Goal: Check status: Check status

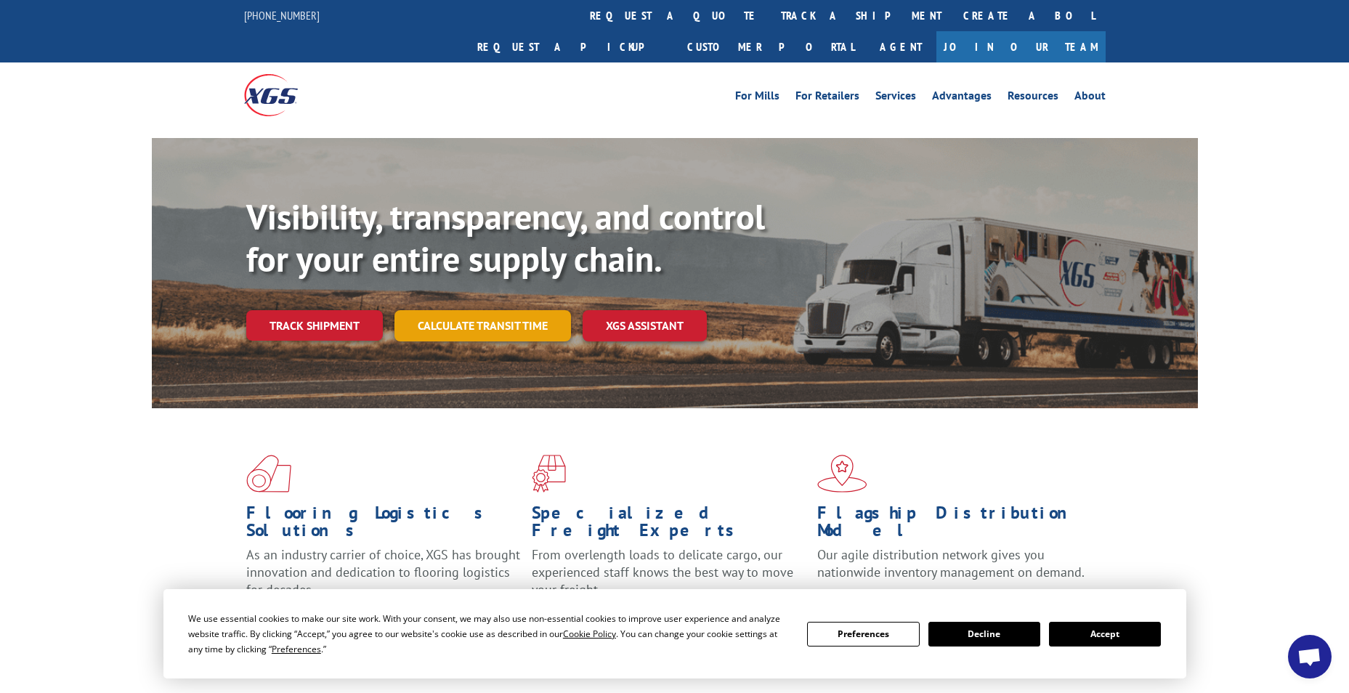
click at [482, 310] on link "Calculate transit time" at bounding box center [482, 325] width 176 height 31
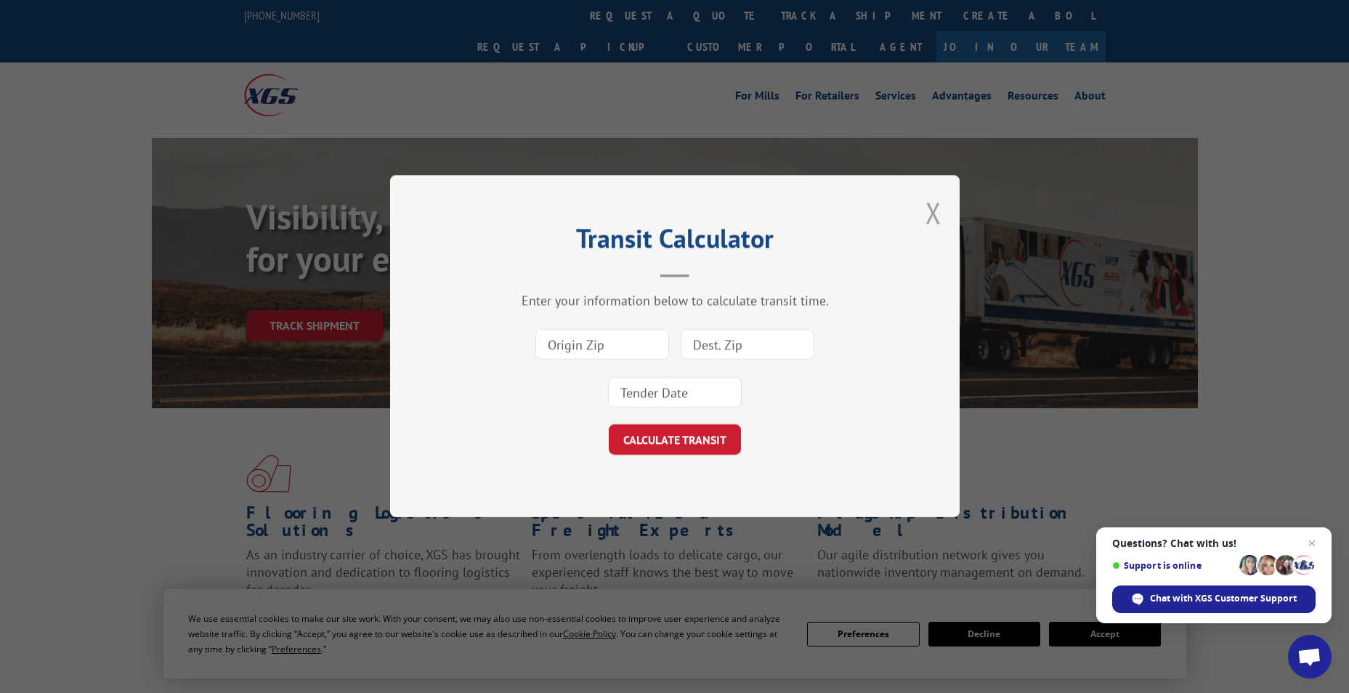
click at [936, 214] on button "Close modal" at bounding box center [933, 212] width 16 height 38
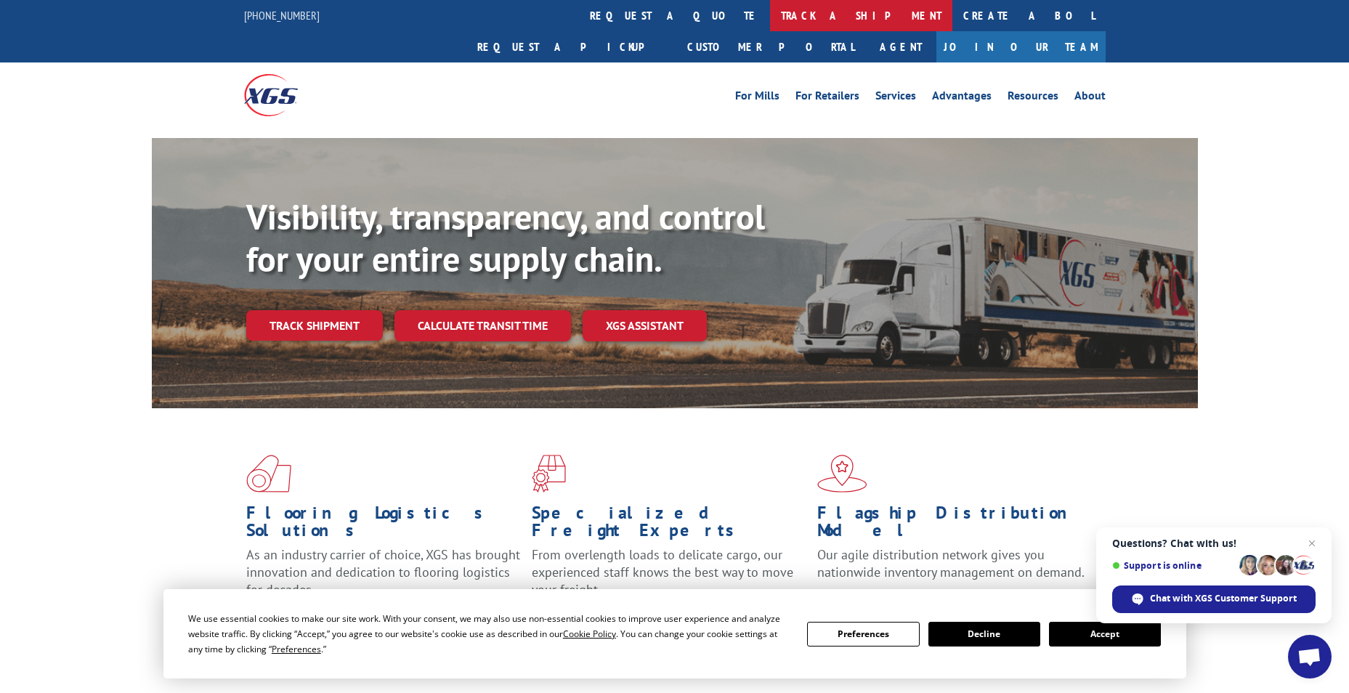
click at [770, 16] on link "track a shipment" at bounding box center [861, 15] width 182 height 31
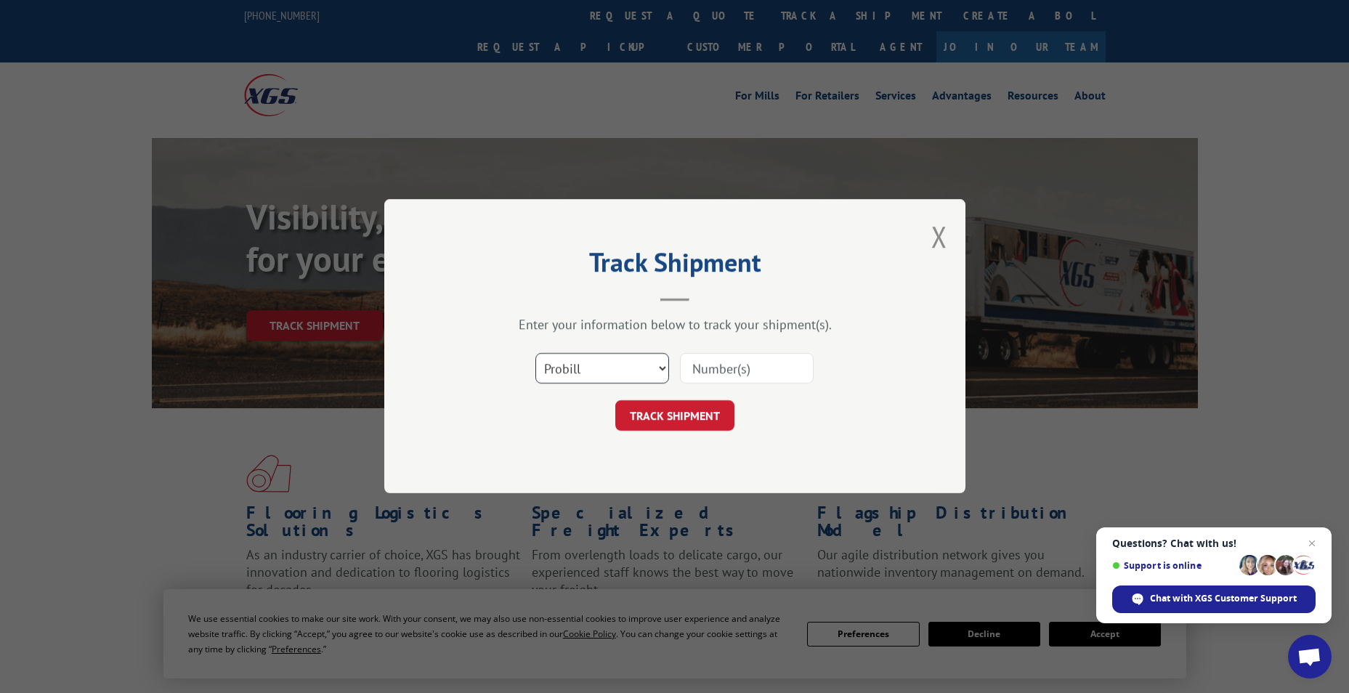
click at [574, 364] on select "Select category... Probill BOL PO" at bounding box center [602, 369] width 134 height 31
select select "bol"
click at [535, 354] on select "Select category... Probill BOL PO" at bounding box center [602, 369] width 134 height 31
paste input "5560166"
type input "5560166"
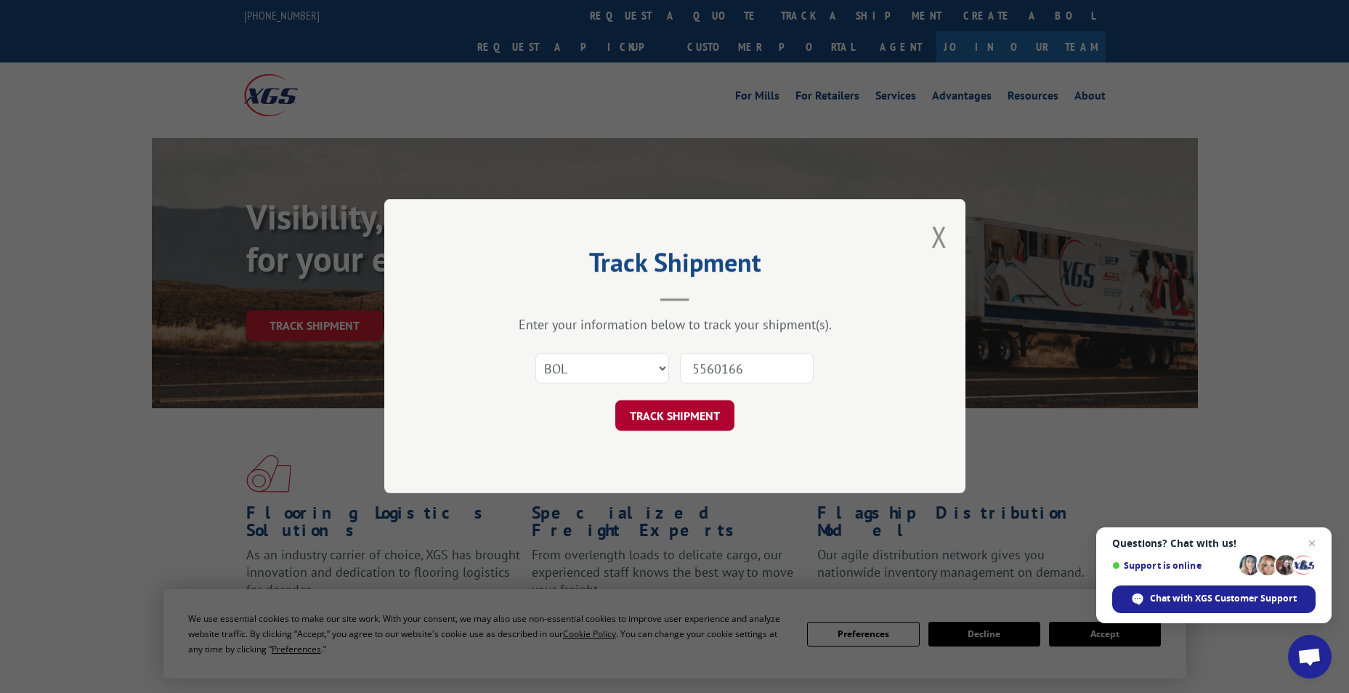
click at [666, 418] on button "TRACK SHIPMENT" at bounding box center [674, 416] width 119 height 31
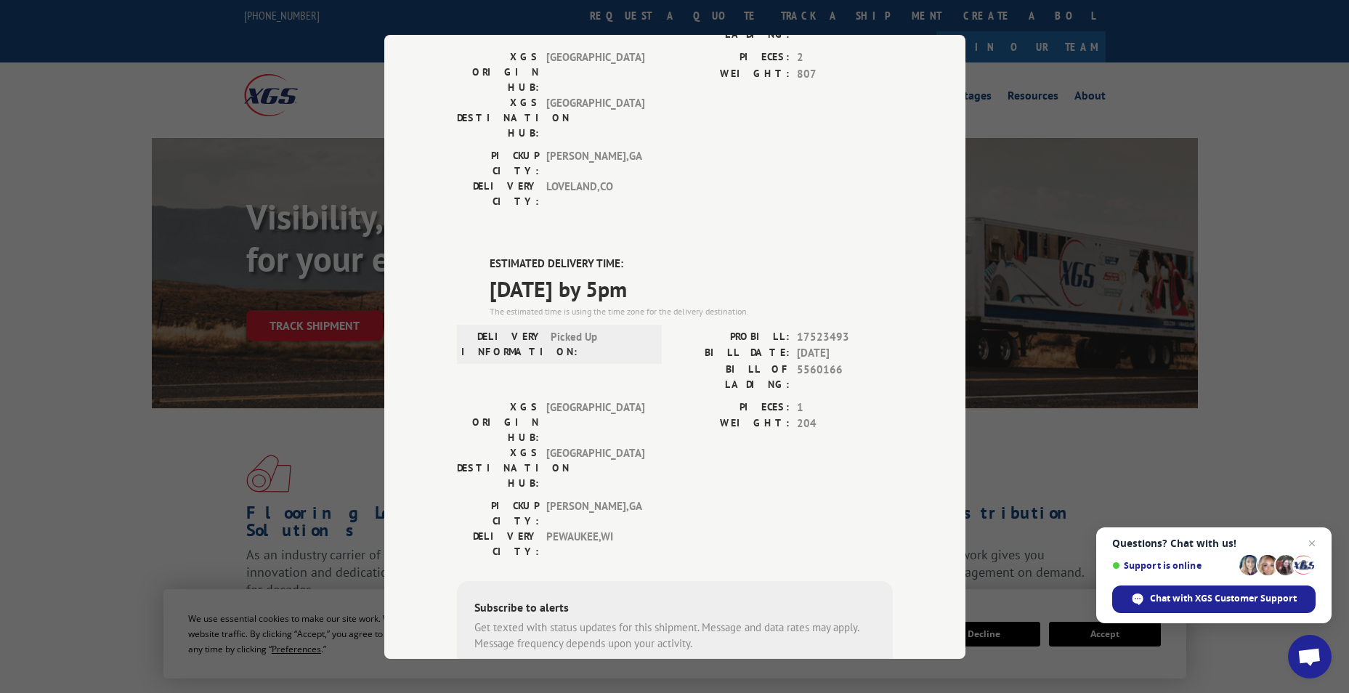
scroll to position [218, 0]
